Goal: Find specific page/section: Find specific page/section

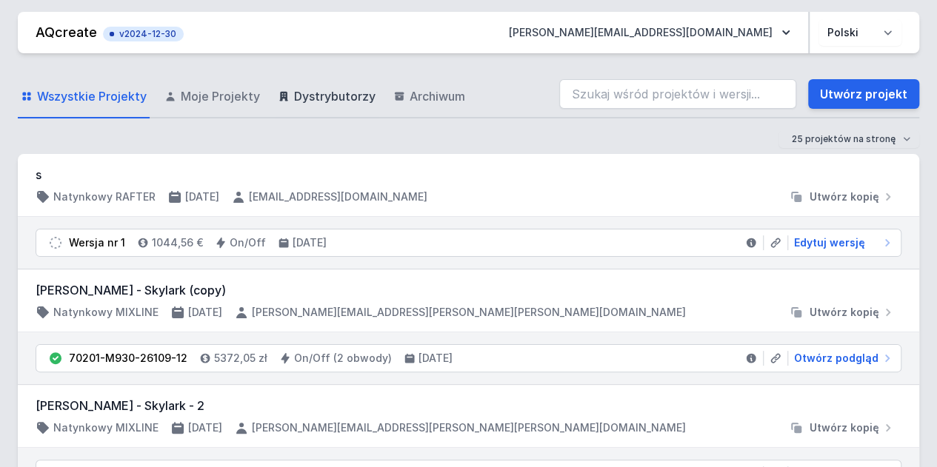
click at [327, 96] on span "Dystrybutorzy" at bounding box center [334, 96] width 81 height 18
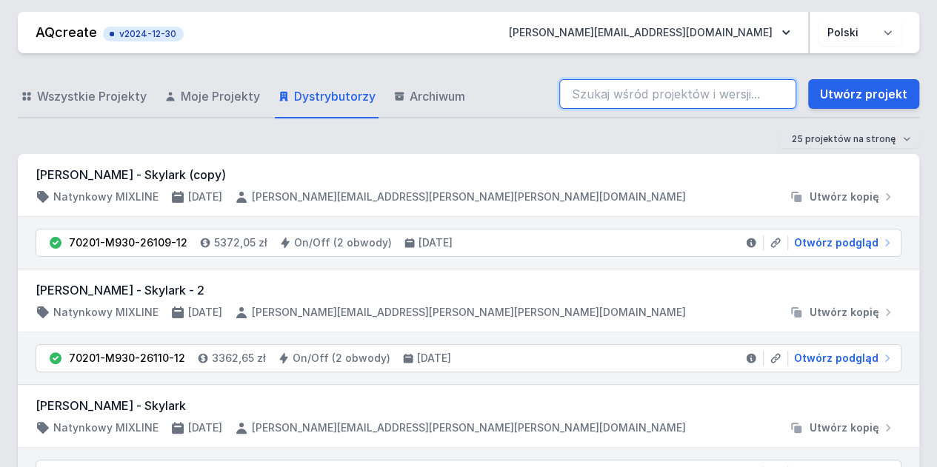
click at [580, 96] on input "search" at bounding box center [677, 94] width 237 height 30
type input "skylark"
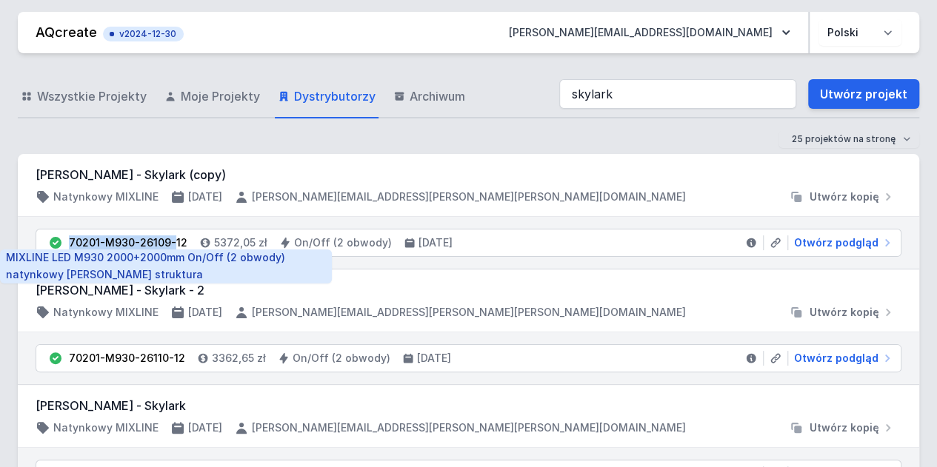
drag, startPoint x: 69, startPoint y: 243, endPoint x: 172, endPoint y: 244, distance: 102.9
click at [172, 244] on div "70201-M930-26109-12" at bounding box center [128, 242] width 118 height 15
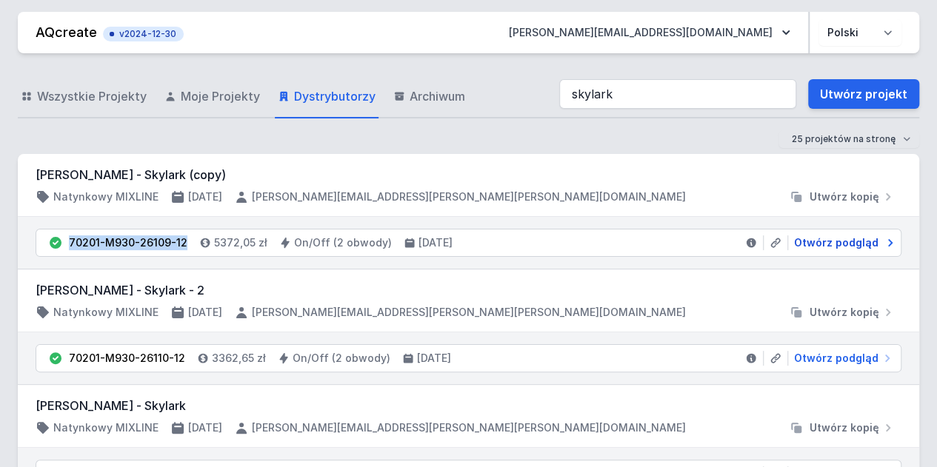
click at [849, 241] on span "Otwórz podgląd" at bounding box center [836, 242] width 84 height 15
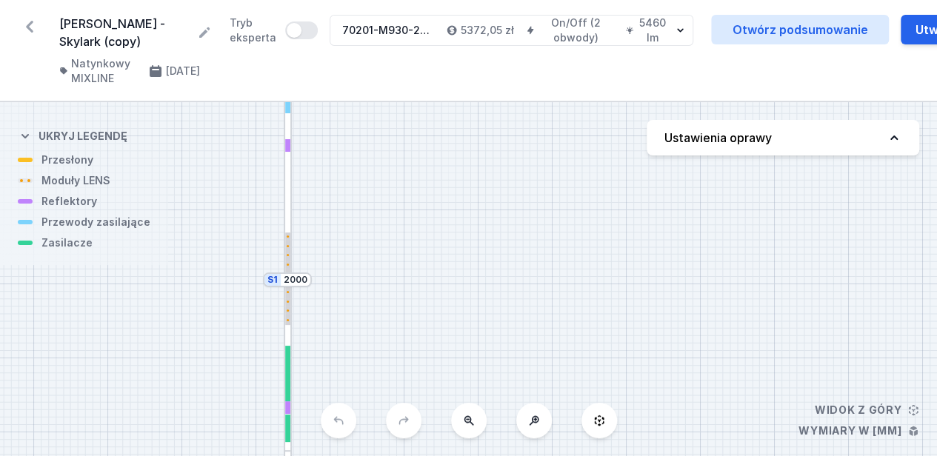
click at [36, 30] on icon at bounding box center [30, 27] width 24 height 24
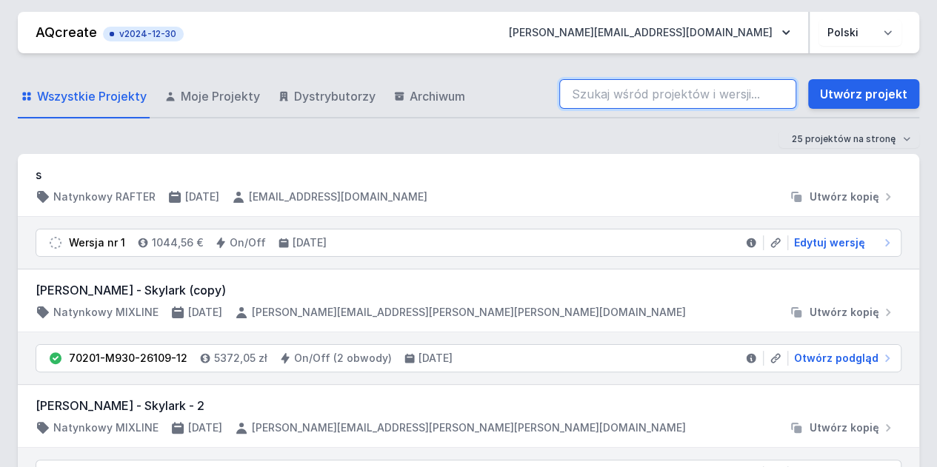
click at [583, 92] on input "search" at bounding box center [677, 94] width 237 height 30
type input "skylark"
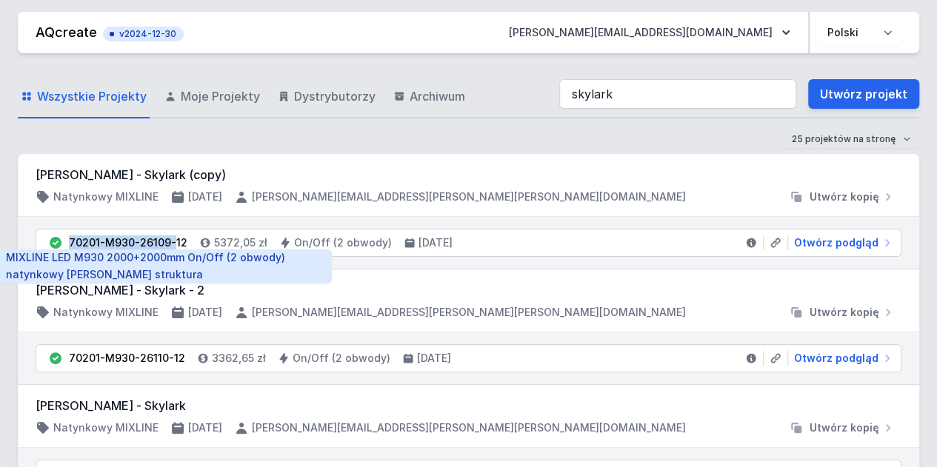
drag, startPoint x: 68, startPoint y: 238, endPoint x: 173, endPoint y: 241, distance: 105.2
click at [173, 241] on div "70201-M930-26109-12" at bounding box center [128, 242] width 118 height 15
copy li "70201-M930-26109-12"
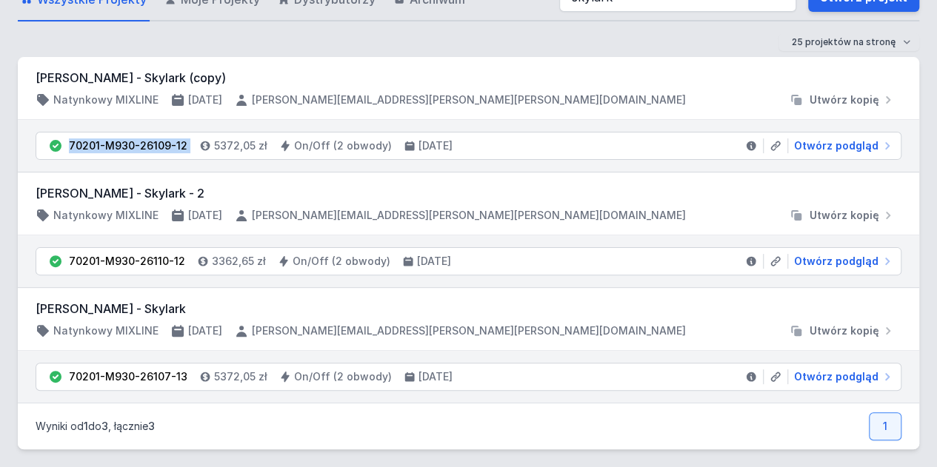
scroll to position [98, 0]
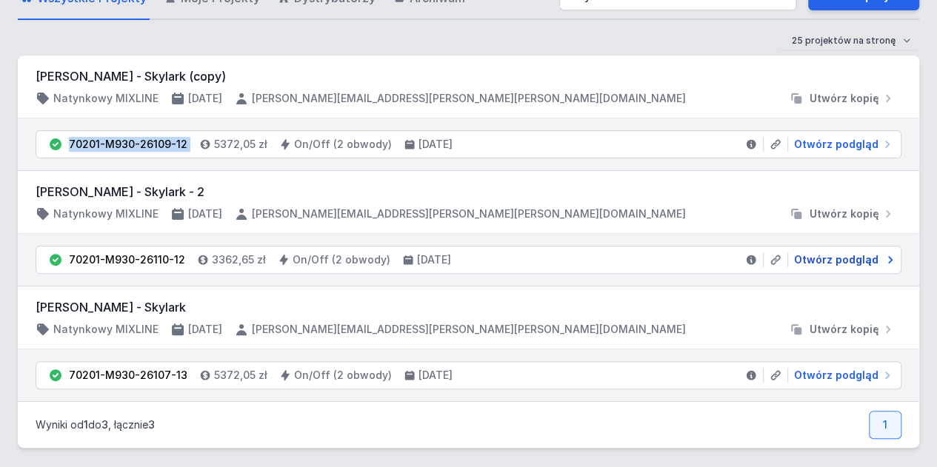
click at [840, 261] on span "Otwórz podgląd" at bounding box center [836, 259] width 84 height 15
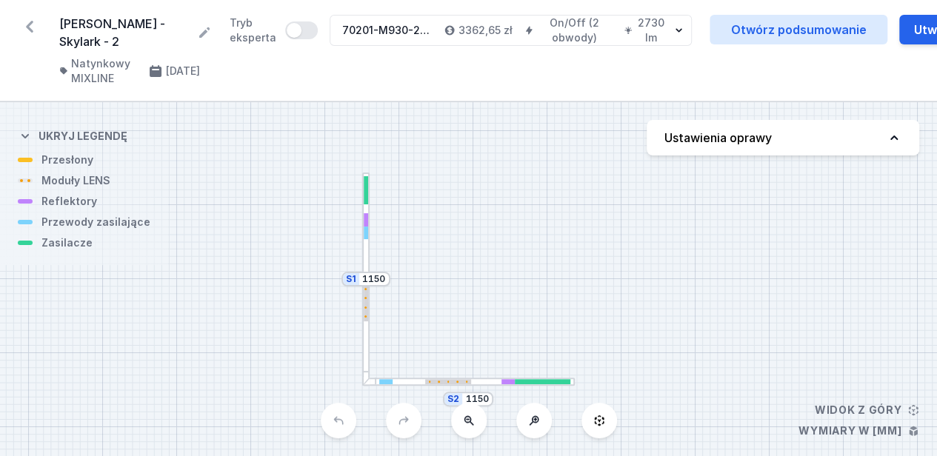
drag, startPoint x: 348, startPoint y: 33, endPoint x: 318, endPoint y: 44, distance: 31.9
click at [367, 37] on div "70201-M930-26110-12" at bounding box center [387, 30] width 90 height 15
click at [37, 25] on icon at bounding box center [30, 27] width 24 height 24
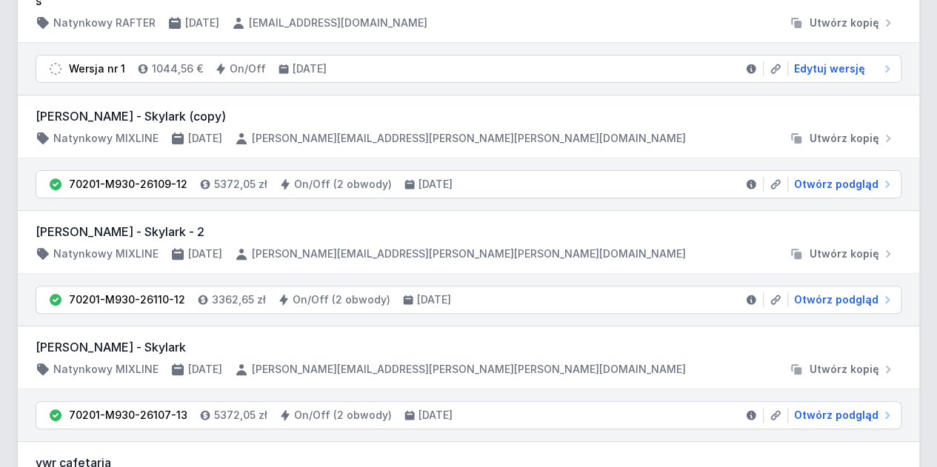
scroll to position [175, 0]
drag, startPoint x: 67, startPoint y: 292, endPoint x: 181, endPoint y: 301, distance: 114.4
click at [181, 301] on li "70201-M930-26110-12 3362,65 zł On/Off (2 obwody) [DATE] Otwórz podgląd" at bounding box center [468, 299] width 864 height 27
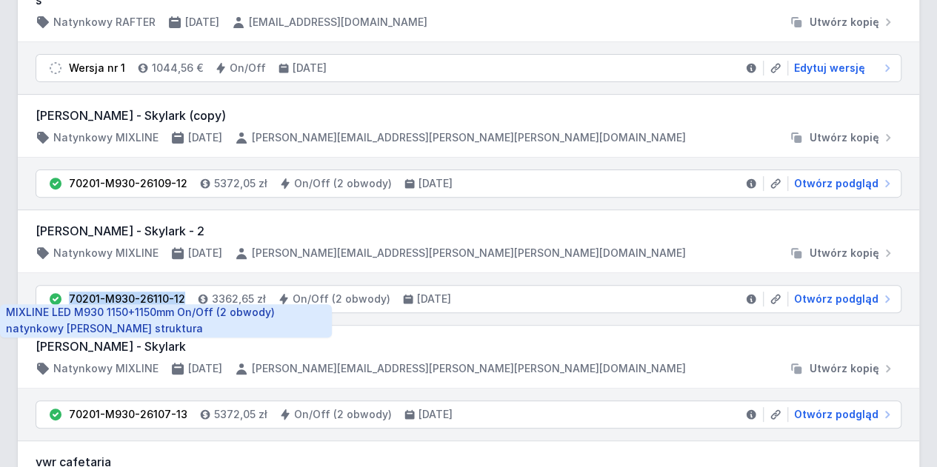
copy div "70201-M930-26110-12"
